Goal: Navigation & Orientation: Find specific page/section

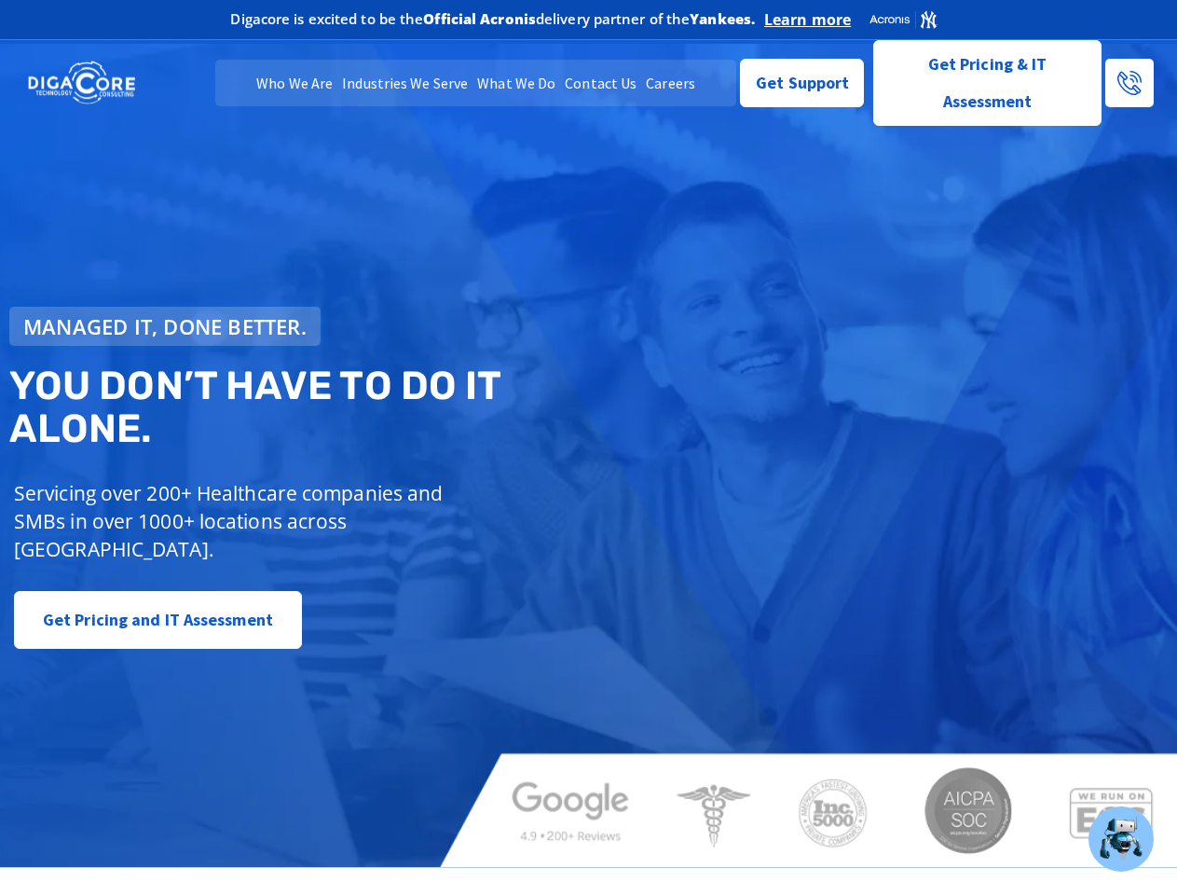
click at [165, 326] on span "Managed IT, done better." at bounding box center [164, 326] width 283 height 21
